Goal: Use online tool/utility: Utilize a website feature to perform a specific function

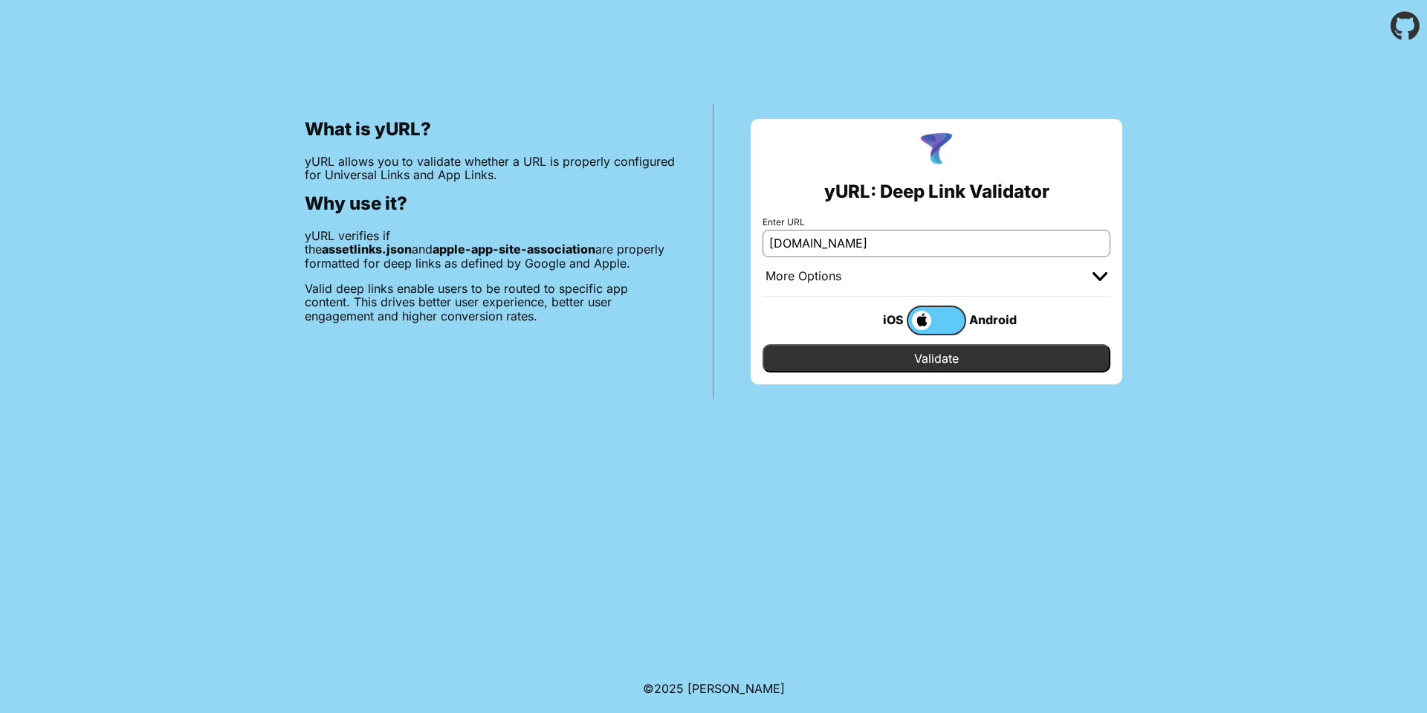
type input "[DOMAIN_NAME]"
click at [763, 344] on input "Validate" at bounding box center [937, 358] width 348 height 28
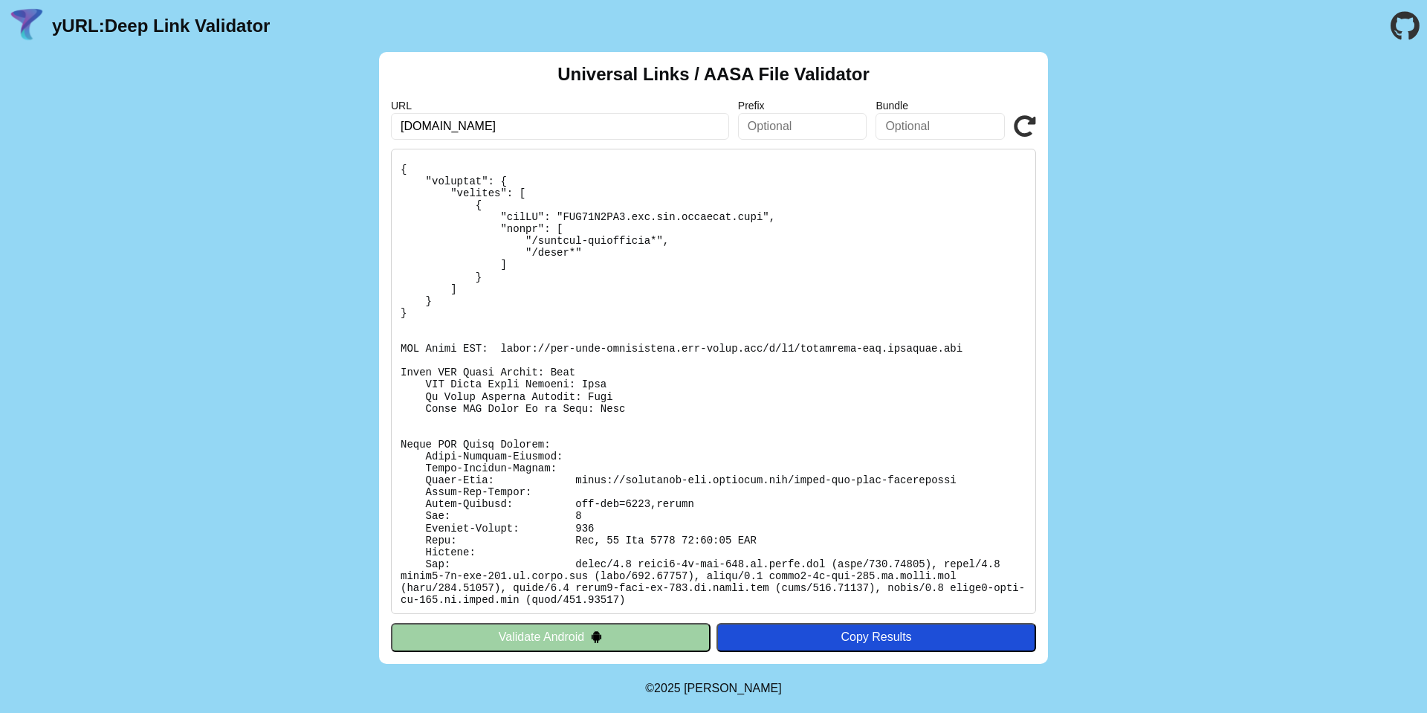
scroll to position [92, 0]
click at [663, 643] on button "Validate Android" at bounding box center [551, 637] width 320 height 28
